Goal: Information Seeking & Learning: Learn about a topic

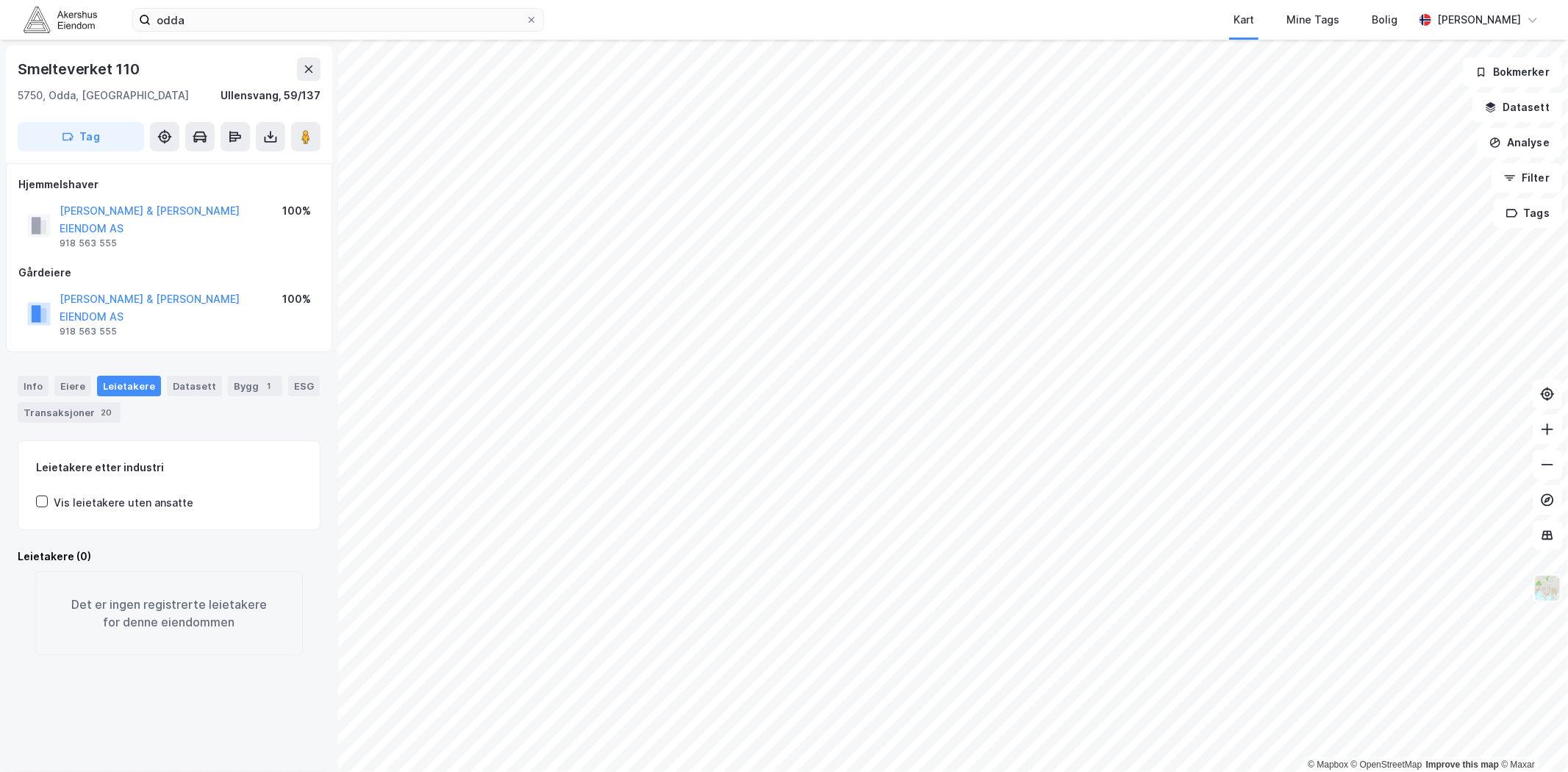
click at [1536, 590] on img at bounding box center [1547, 588] width 28 height 28
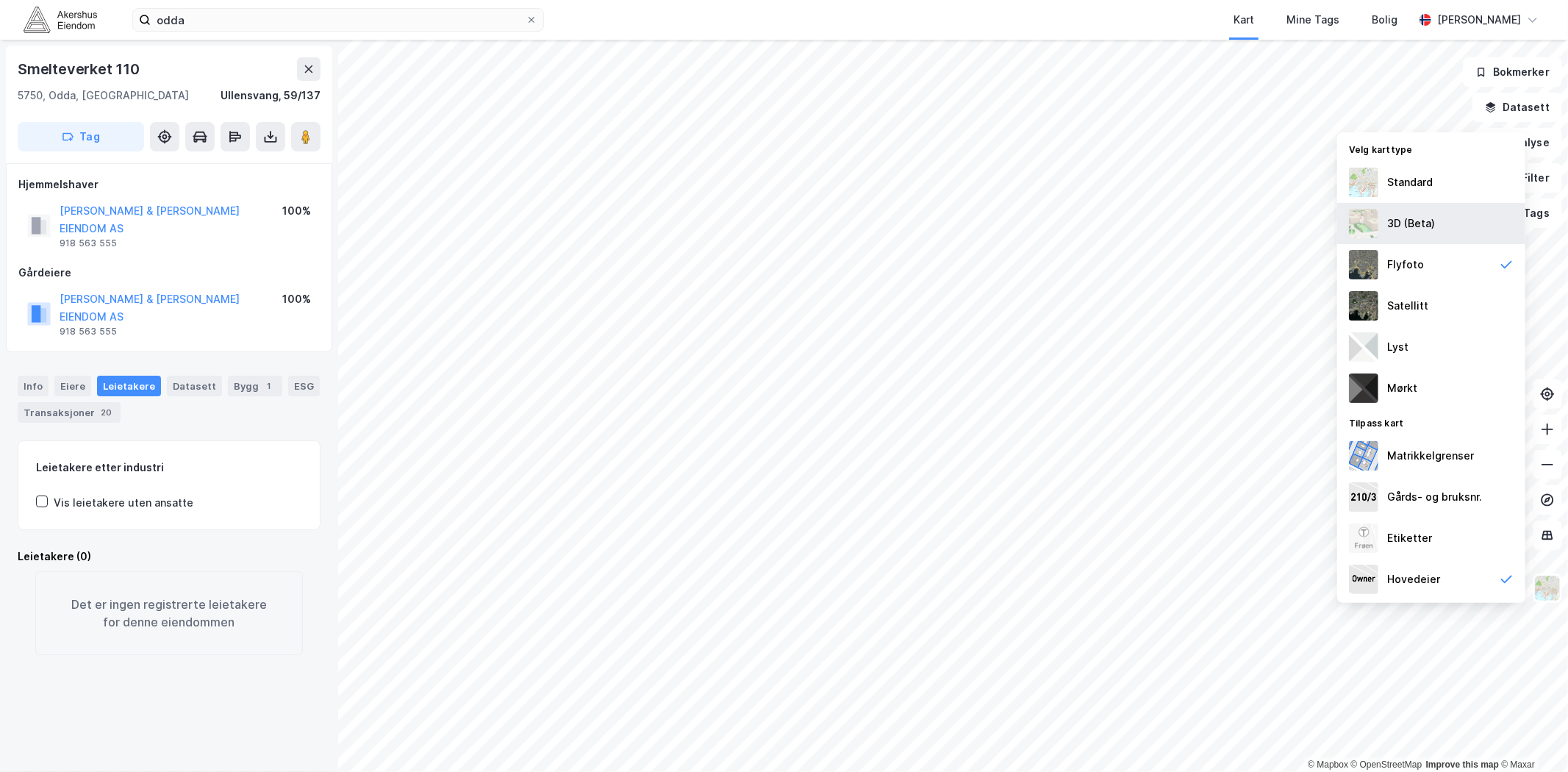
click at [1411, 216] on div "3D (Beta)" at bounding box center [1411, 223] width 47 height 17
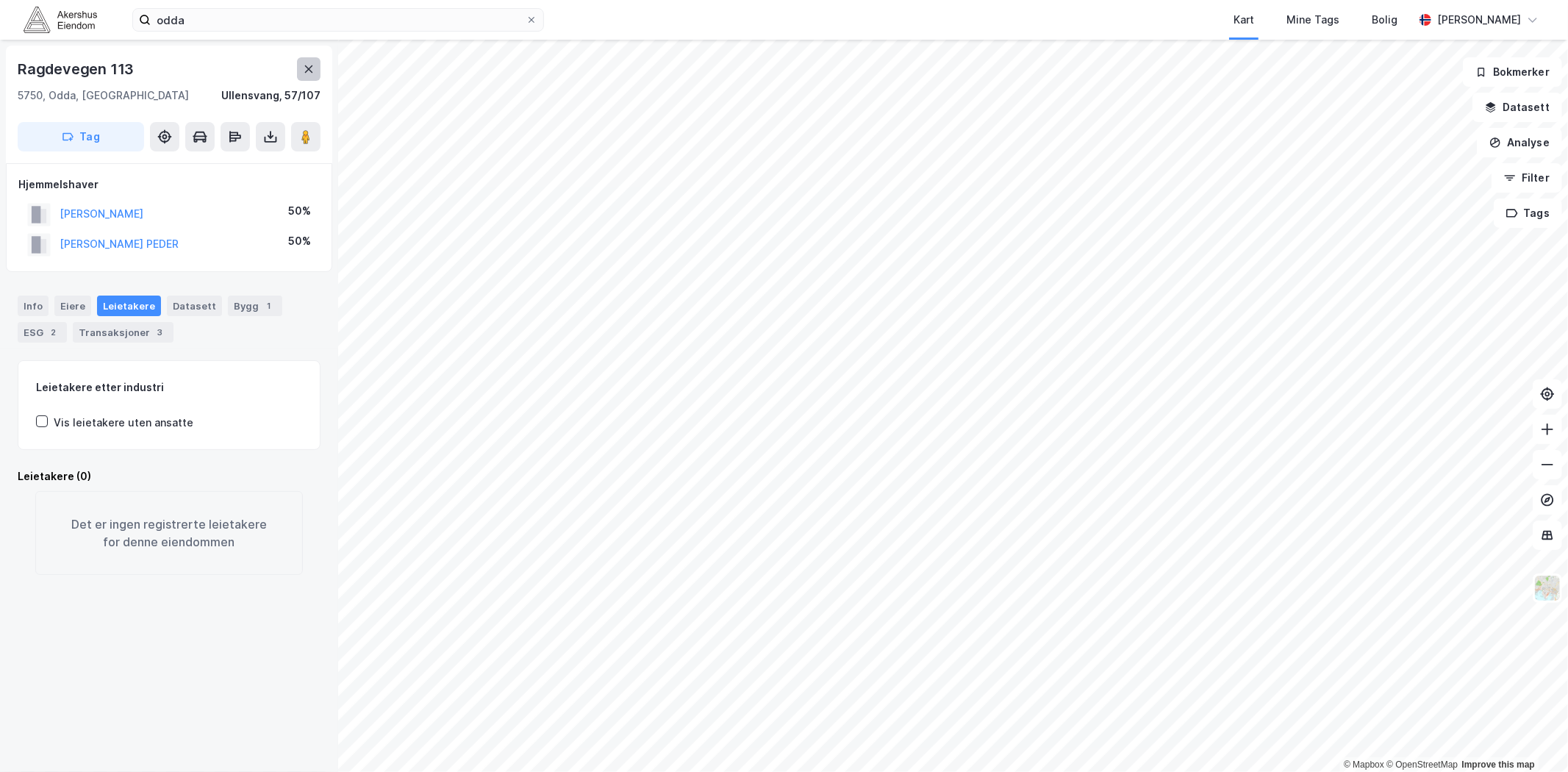
click at [303, 70] on icon at bounding box center [309, 69] width 12 height 12
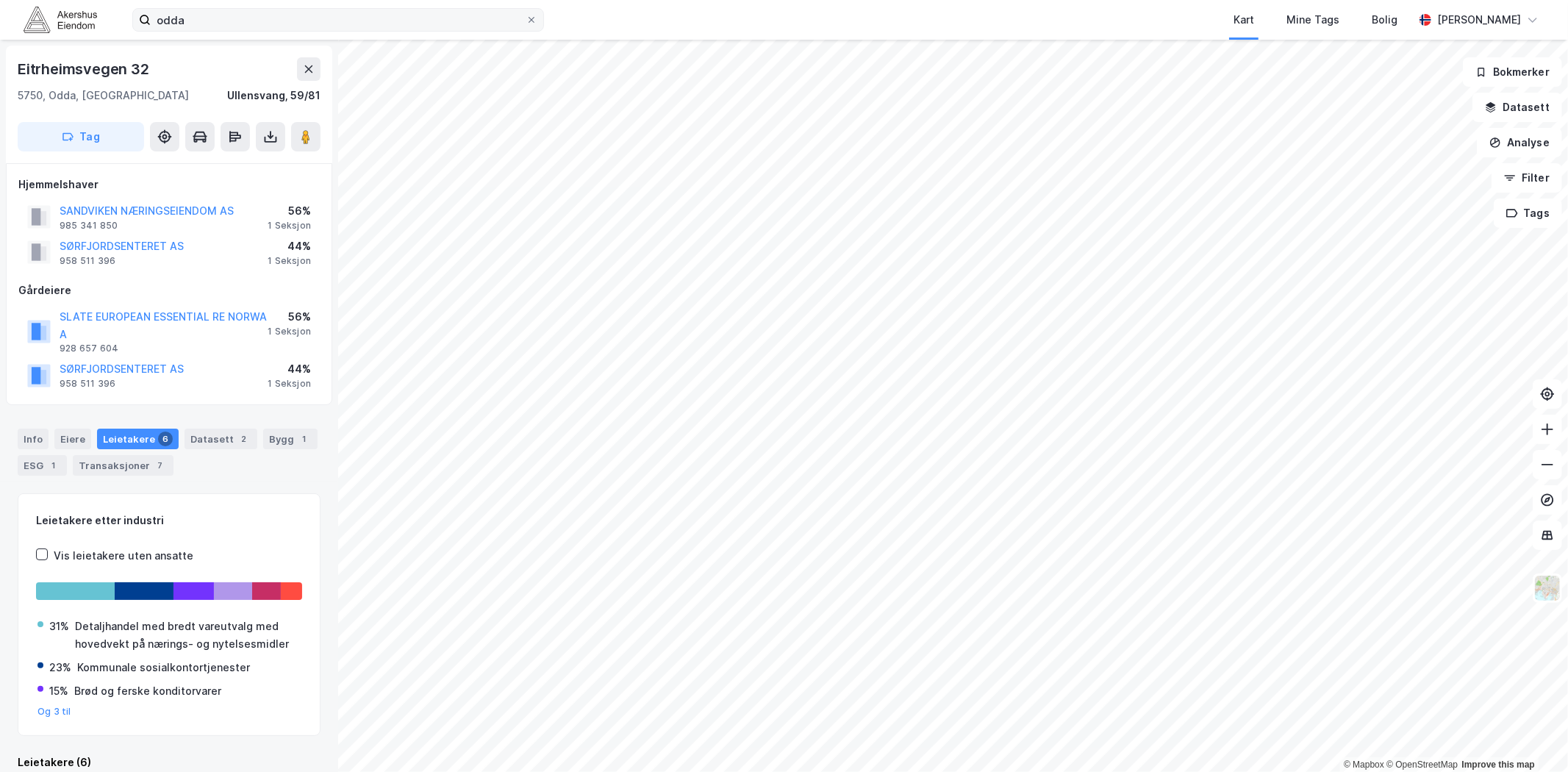
scroll to position [23, 0]
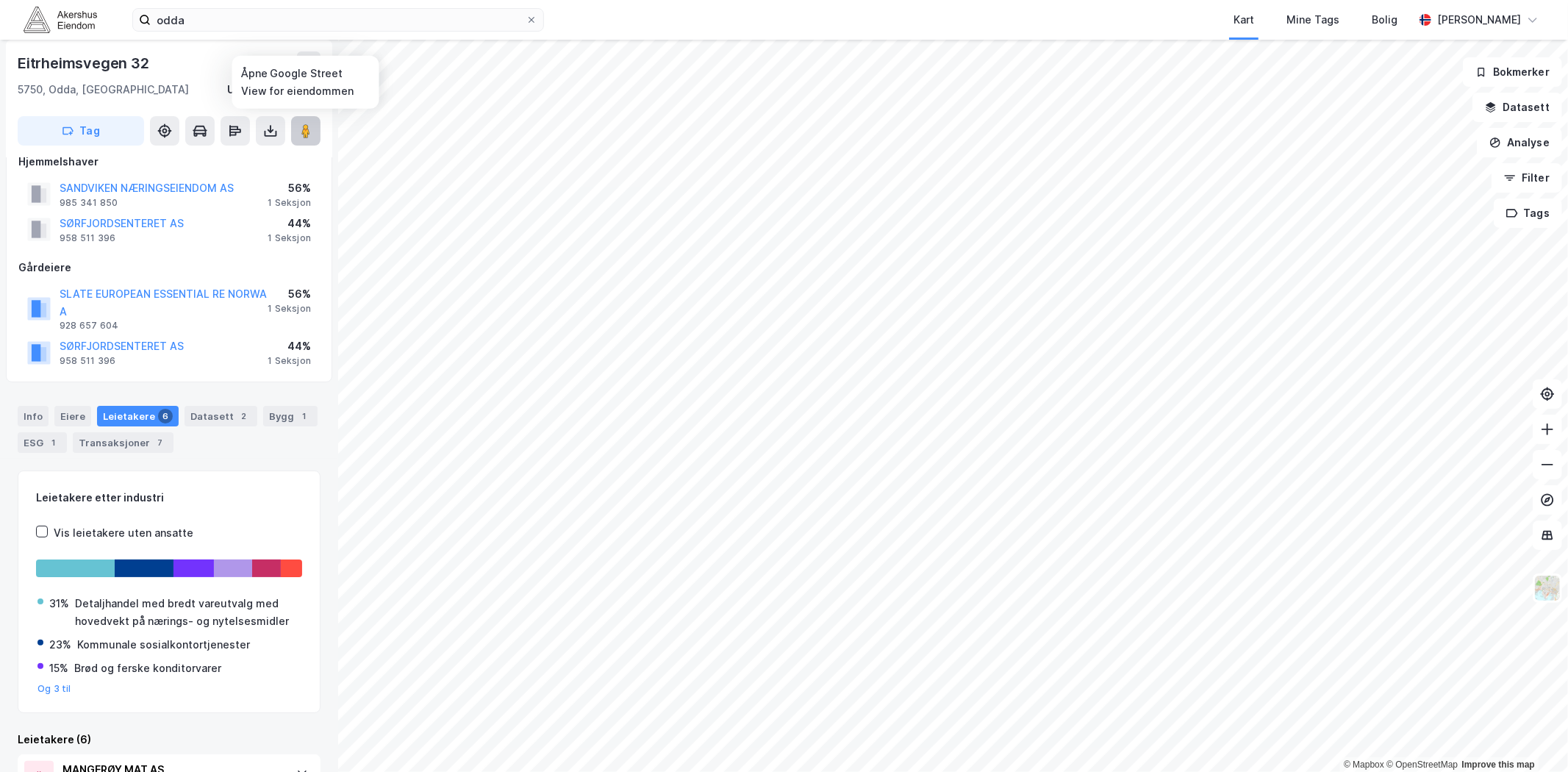
click at [312, 128] on icon at bounding box center [305, 131] width 15 height 15
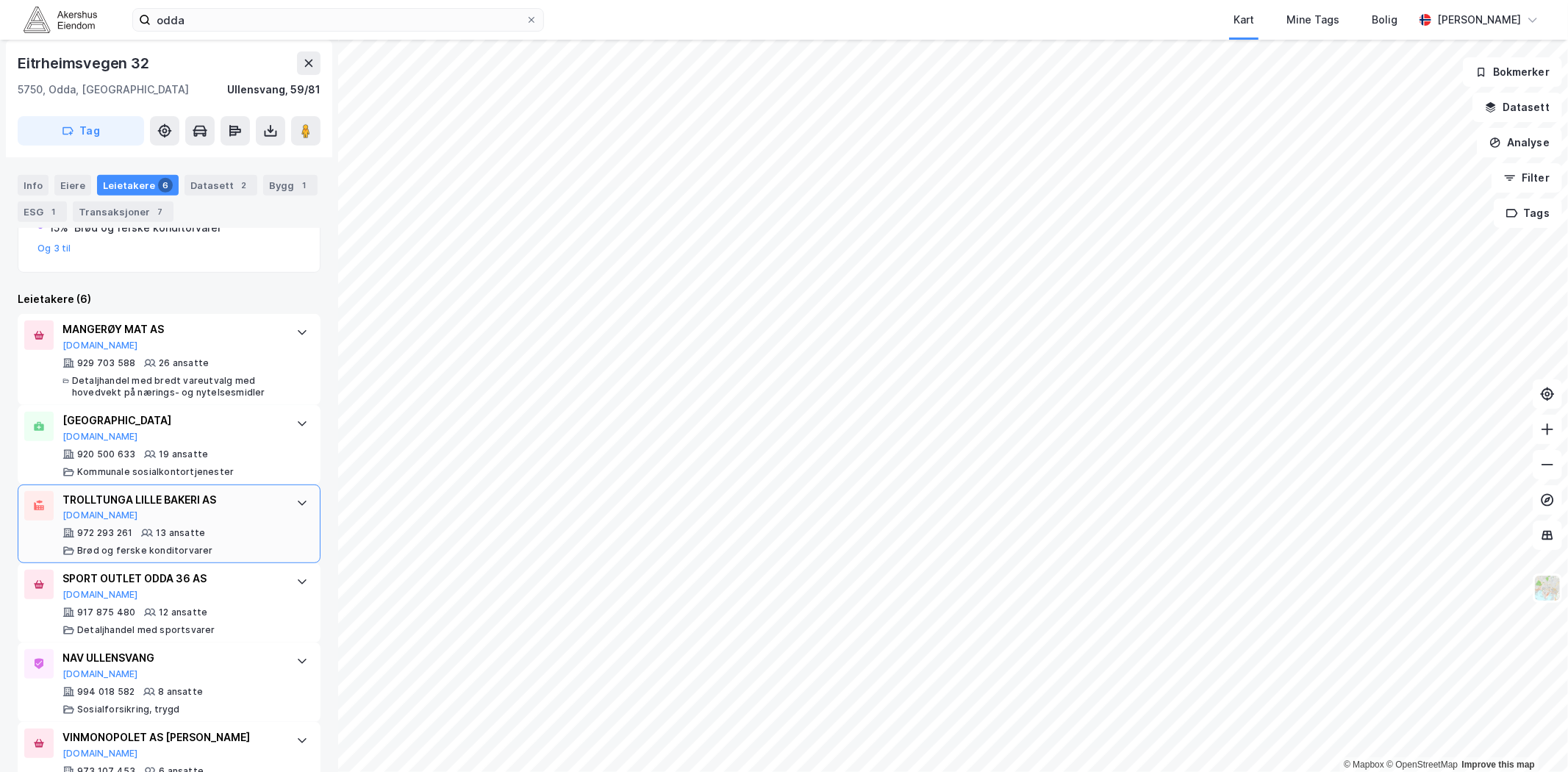
scroll to position [510, 0]
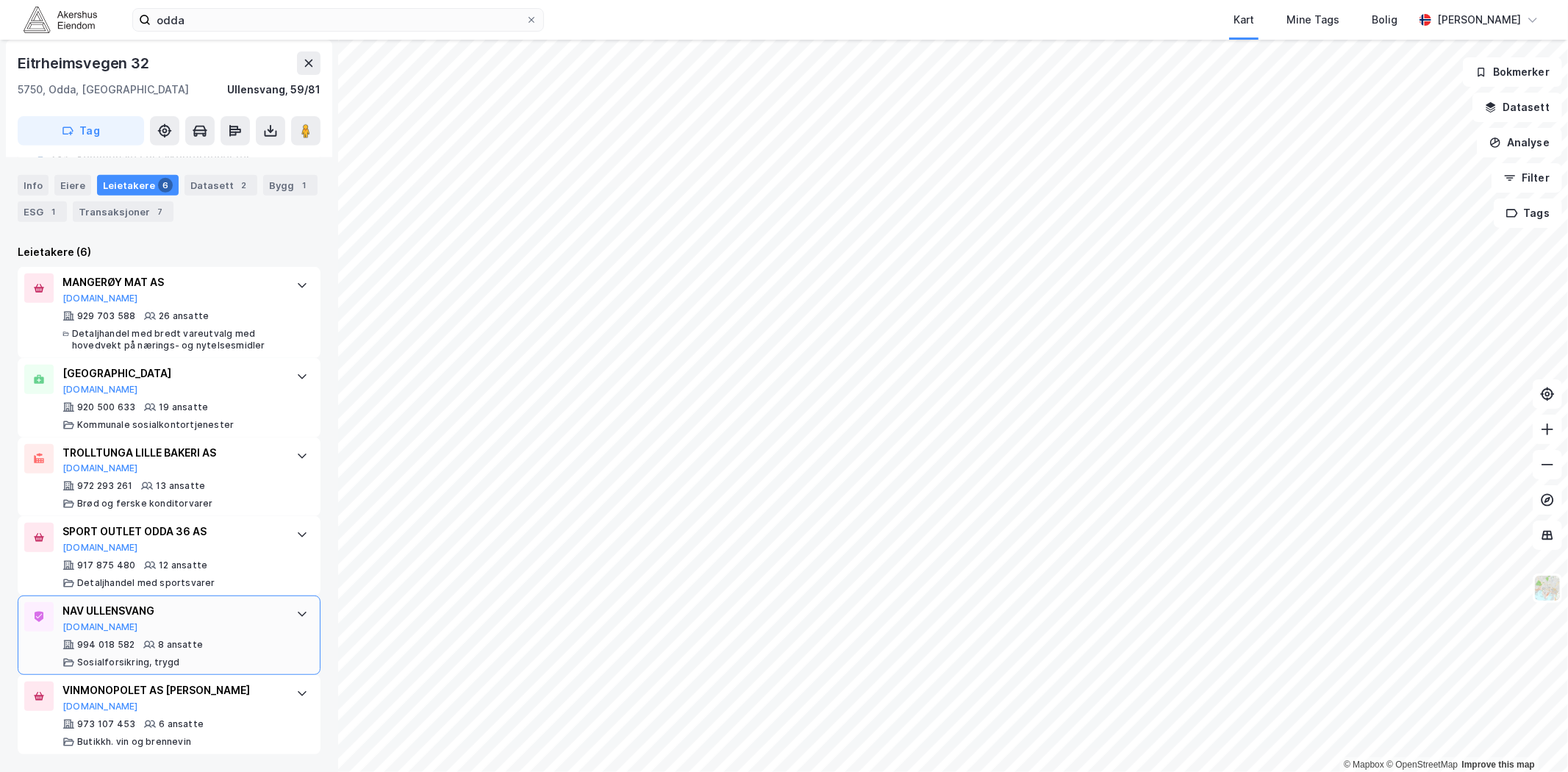
click at [238, 615] on div "NAV ULLENSVANG" at bounding box center [172, 611] width 219 height 17
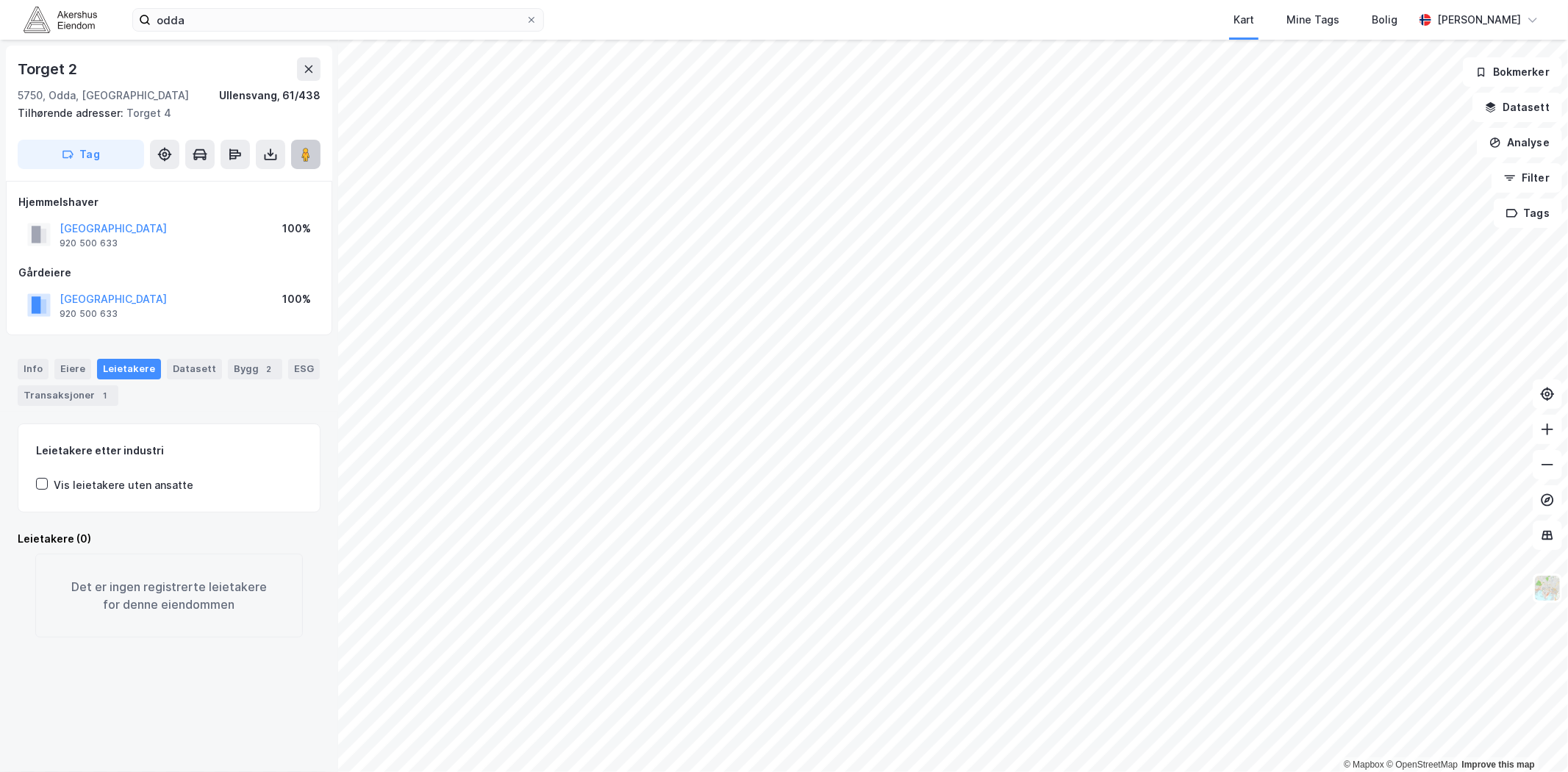
click at [305, 154] on image at bounding box center [305, 154] width 9 height 15
